Goal: Task Accomplishment & Management: Manage account settings

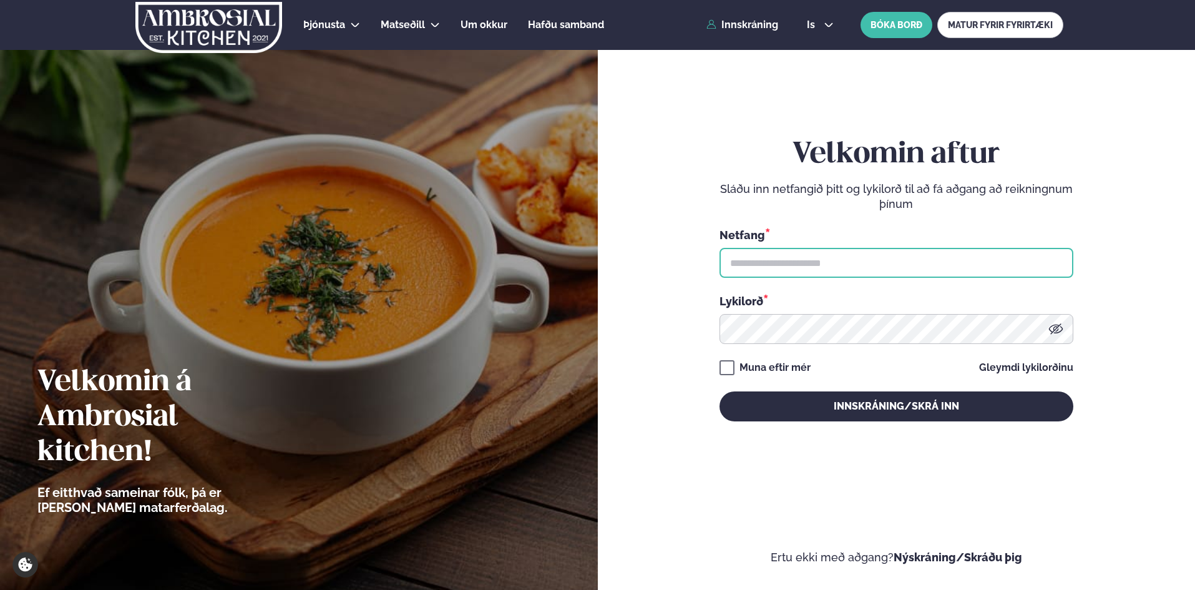
click at [767, 261] on input "text" at bounding box center [897, 263] width 354 height 30
type input "**********"
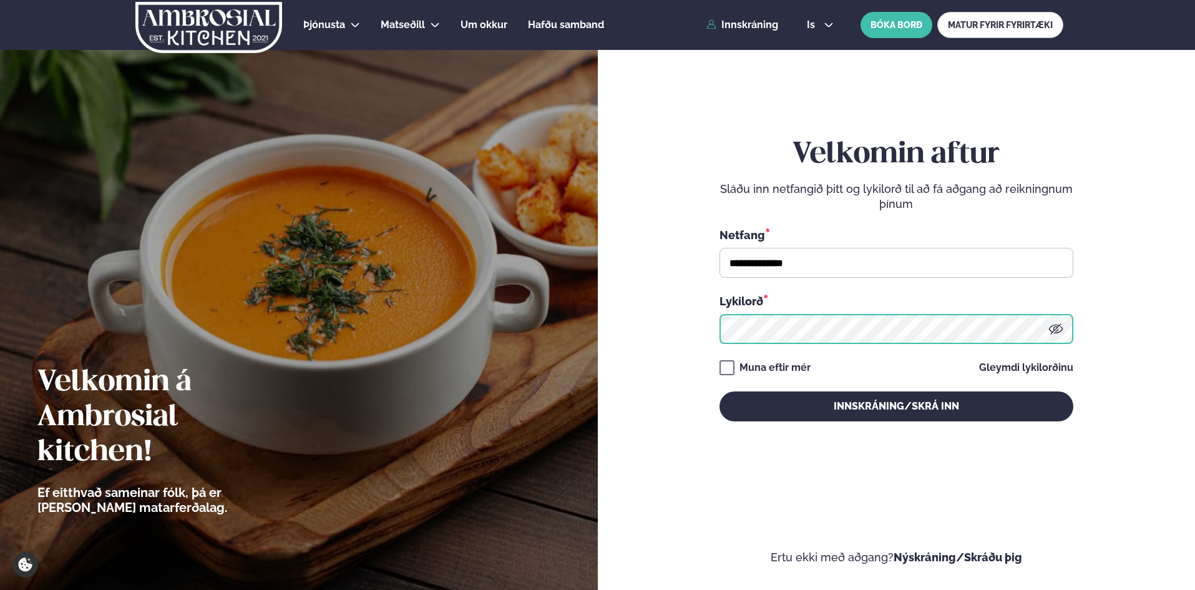
click at [720, 391] on button "Innskráning/Skrá inn" at bounding box center [897, 406] width 354 height 30
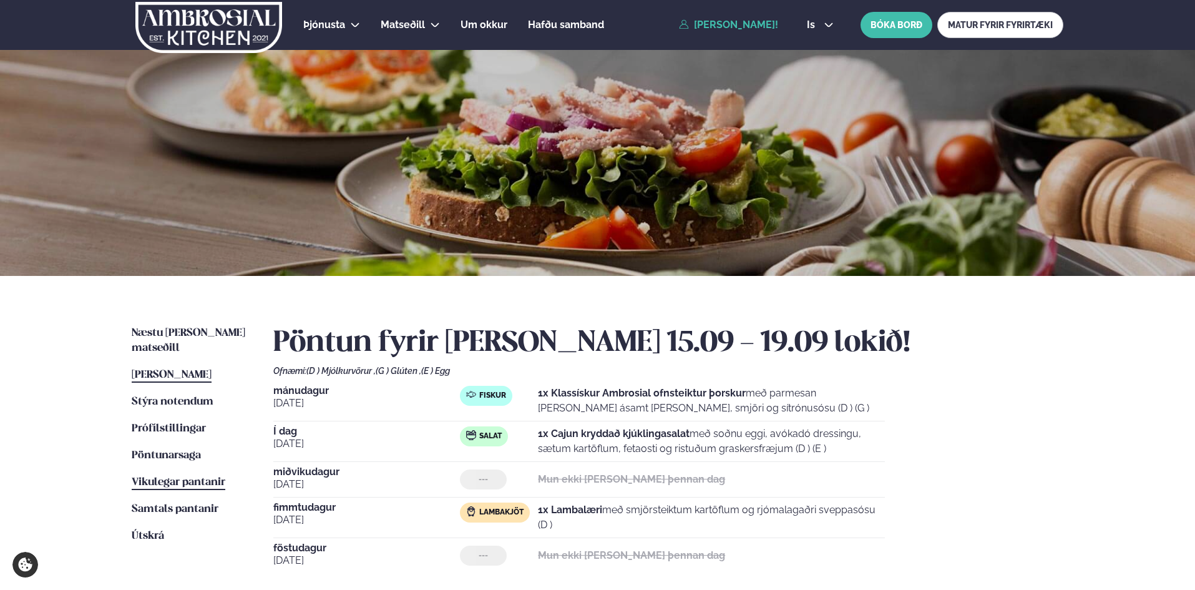
click at [175, 477] on span "Vikulegar pantanir" at bounding box center [179, 482] width 94 height 11
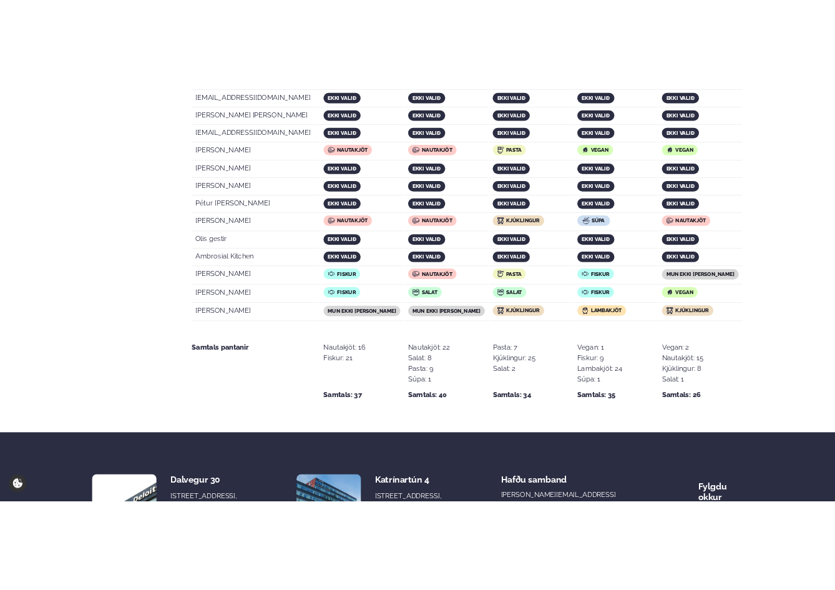
scroll to position [2364, 0]
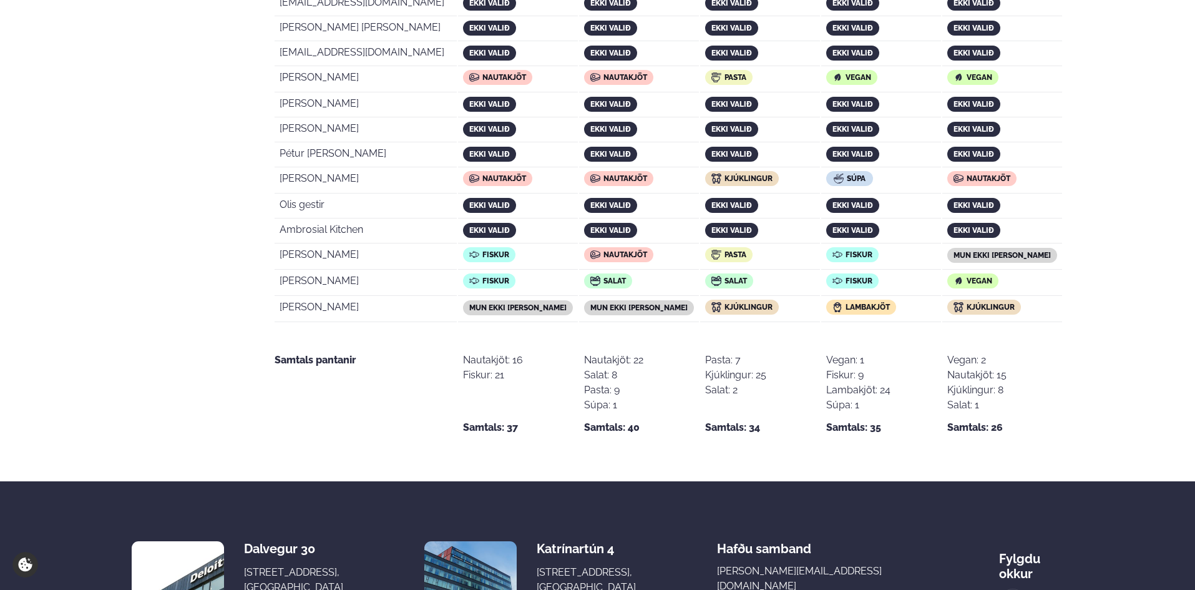
drag, startPoint x: 281, startPoint y: 175, endPoint x: 1024, endPoint y: 252, distance: 747.2
